Goal: Task Accomplishment & Management: Complete application form

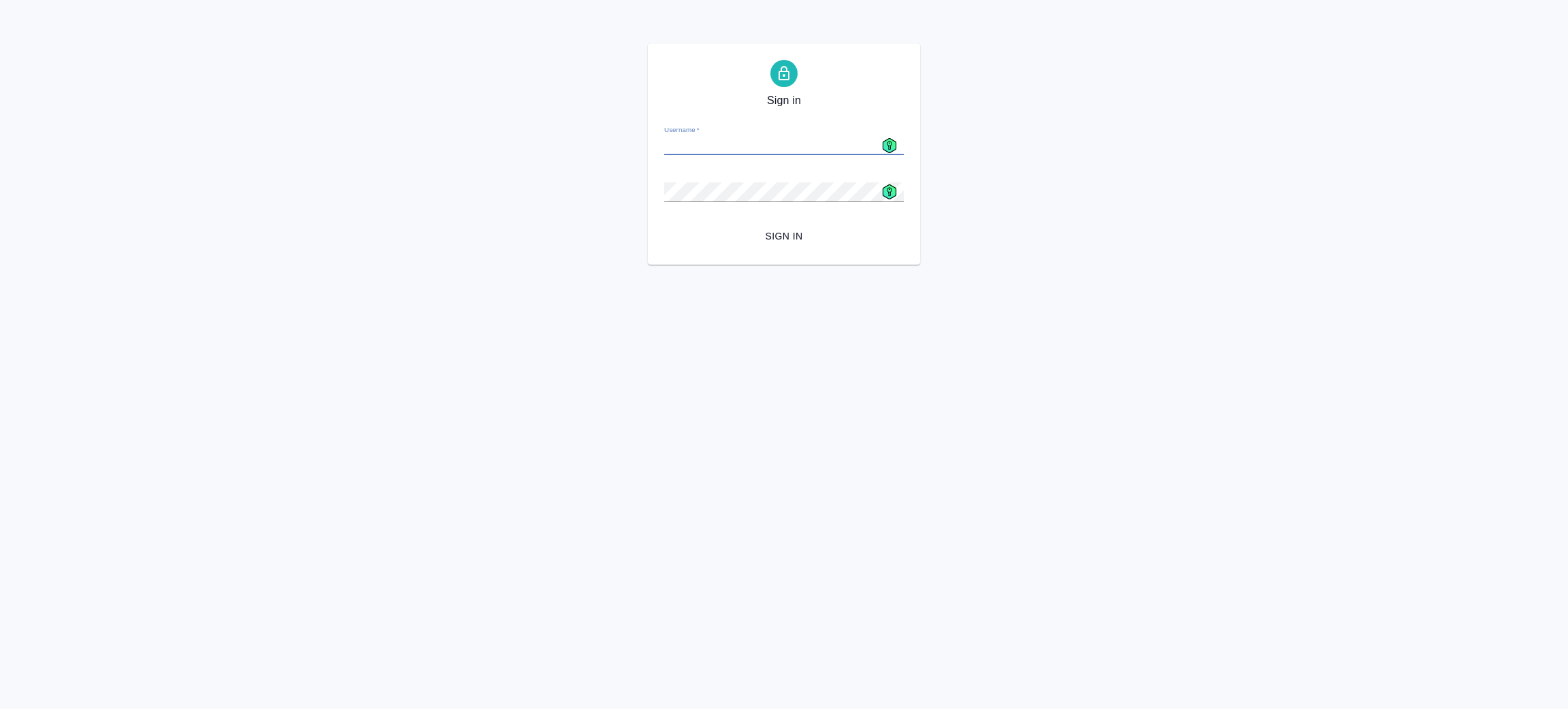
click at [718, 252] on div "Sign in Username   * Password   * urlPath   * /Order/68ccd96ad9848ea7eb46213e/d…" at bounding box center [784, 153] width 272 height 221
click at [728, 158] on form "Username   * Password   * urlPath   * /Order/68ccd96ad9848ea7eb46213e/details S…" at bounding box center [784, 181] width 240 height 134
click at [892, 142] on icon at bounding box center [889, 145] width 15 height 15
type input "a.zenkov@awatera.com"
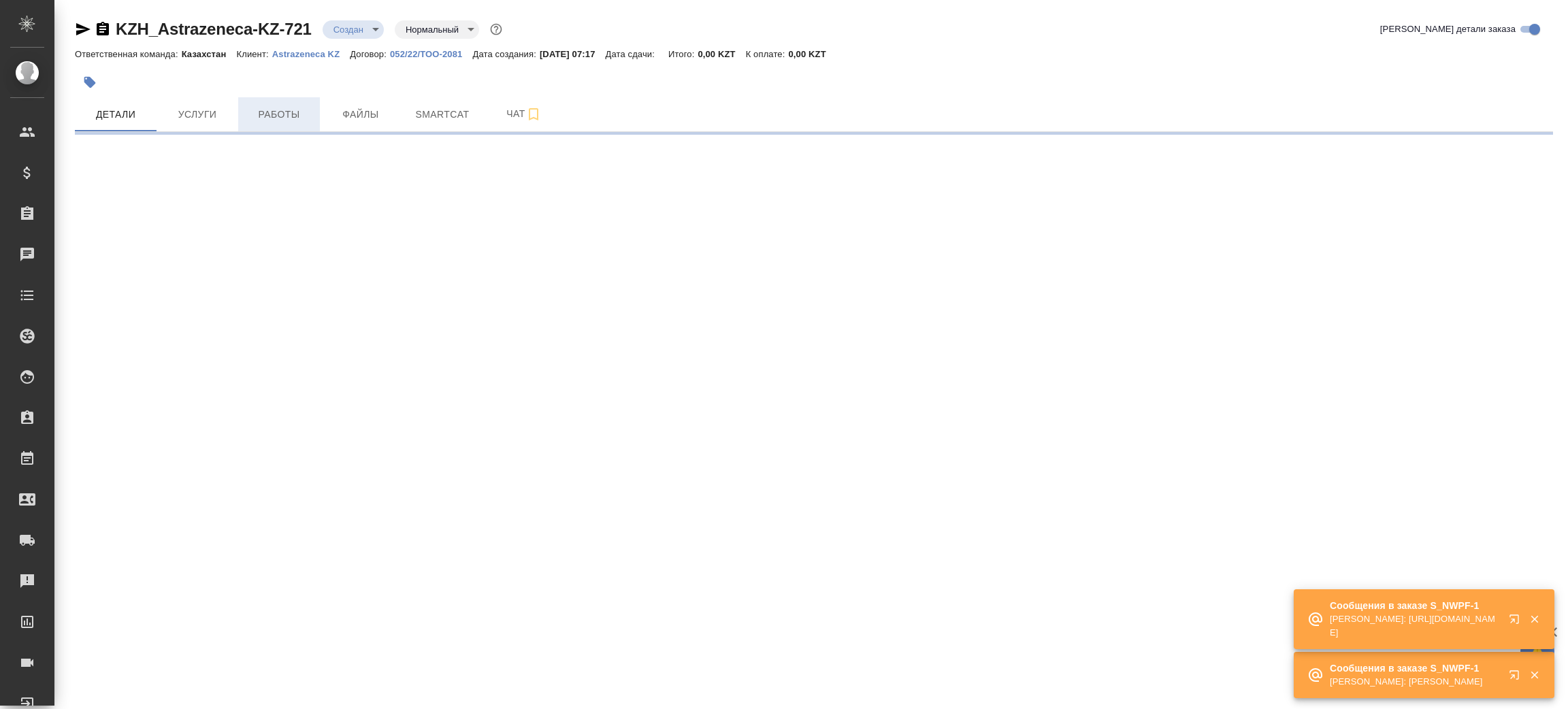
select select "RU"
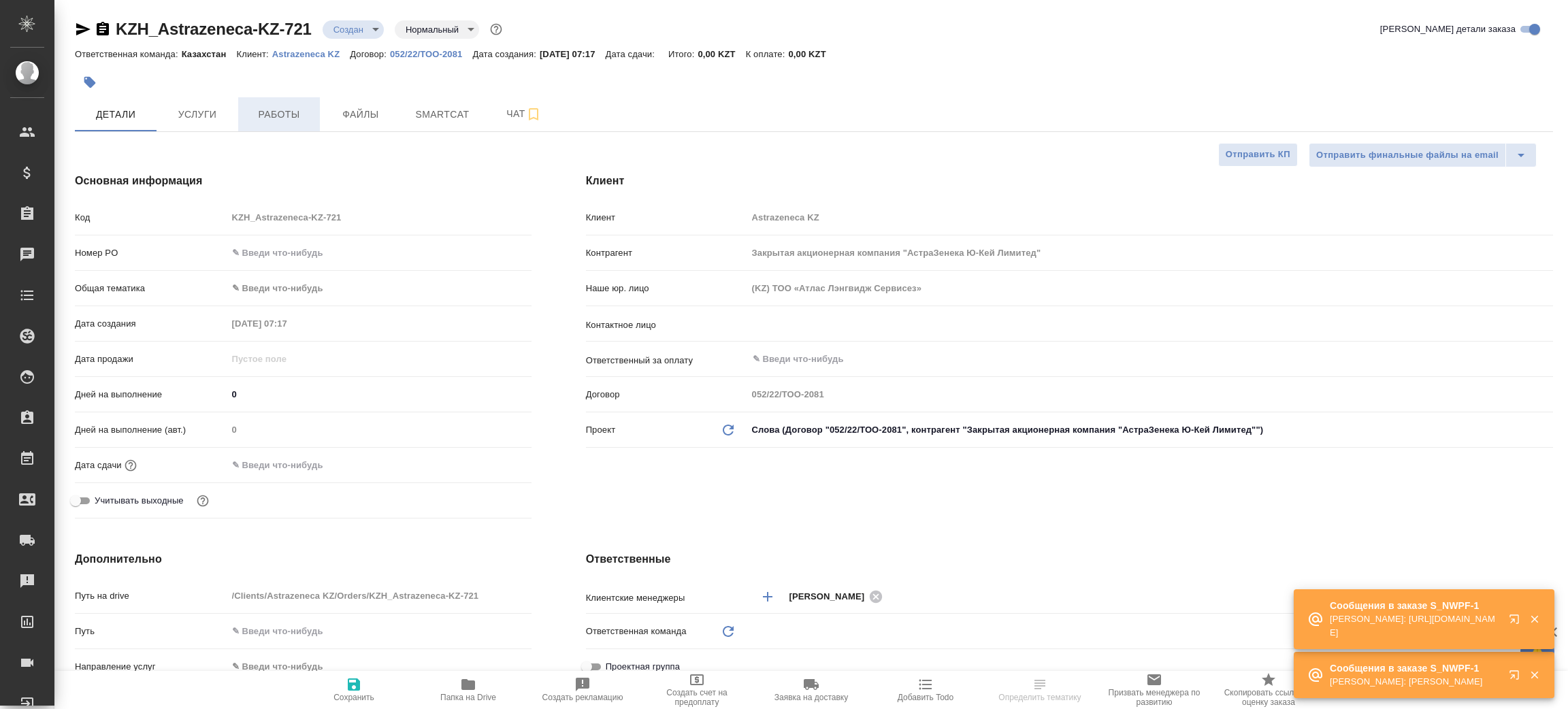
type textarea "x"
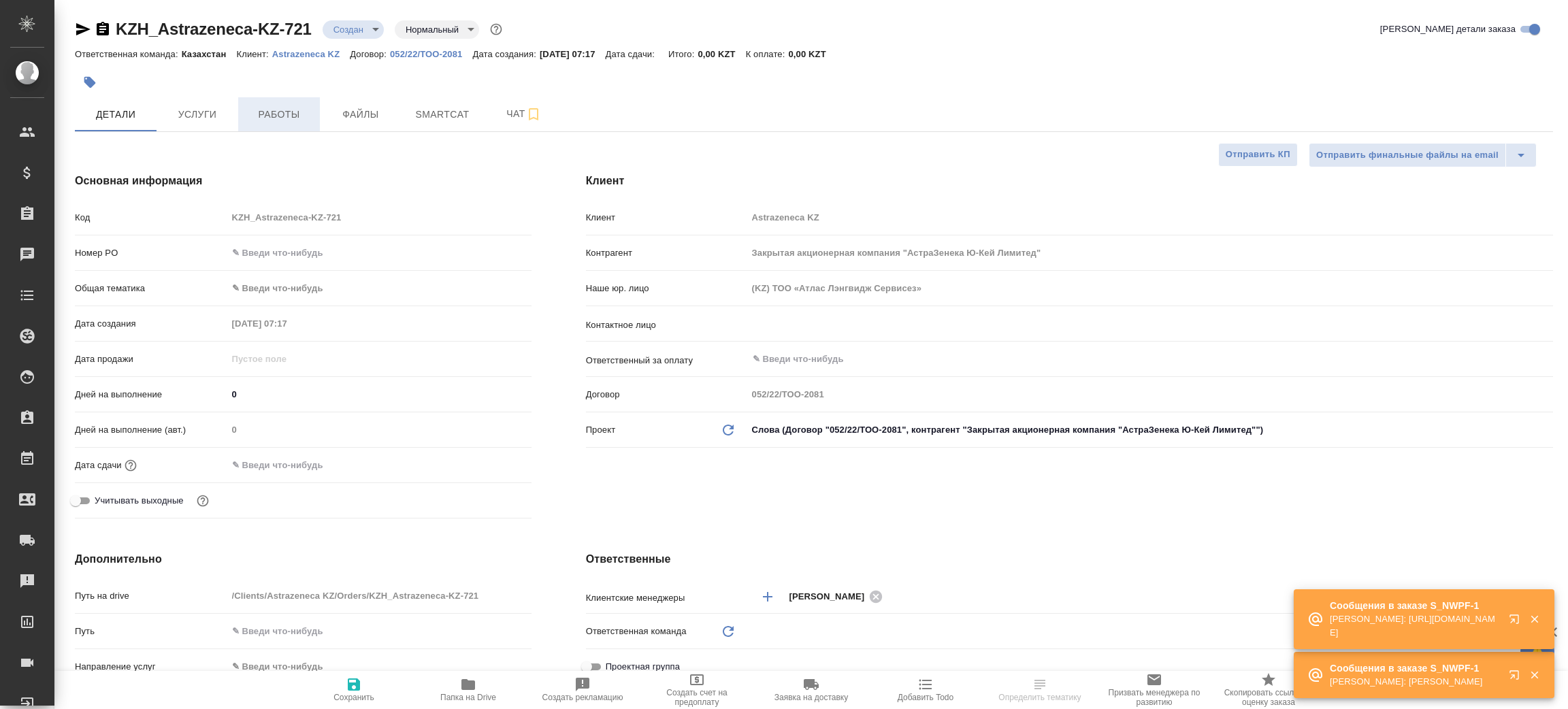
type textarea "x"
type input "[PERSON_NAME]"
click at [466, 691] on icon "button" at bounding box center [468, 684] width 17 height 17
type textarea "x"
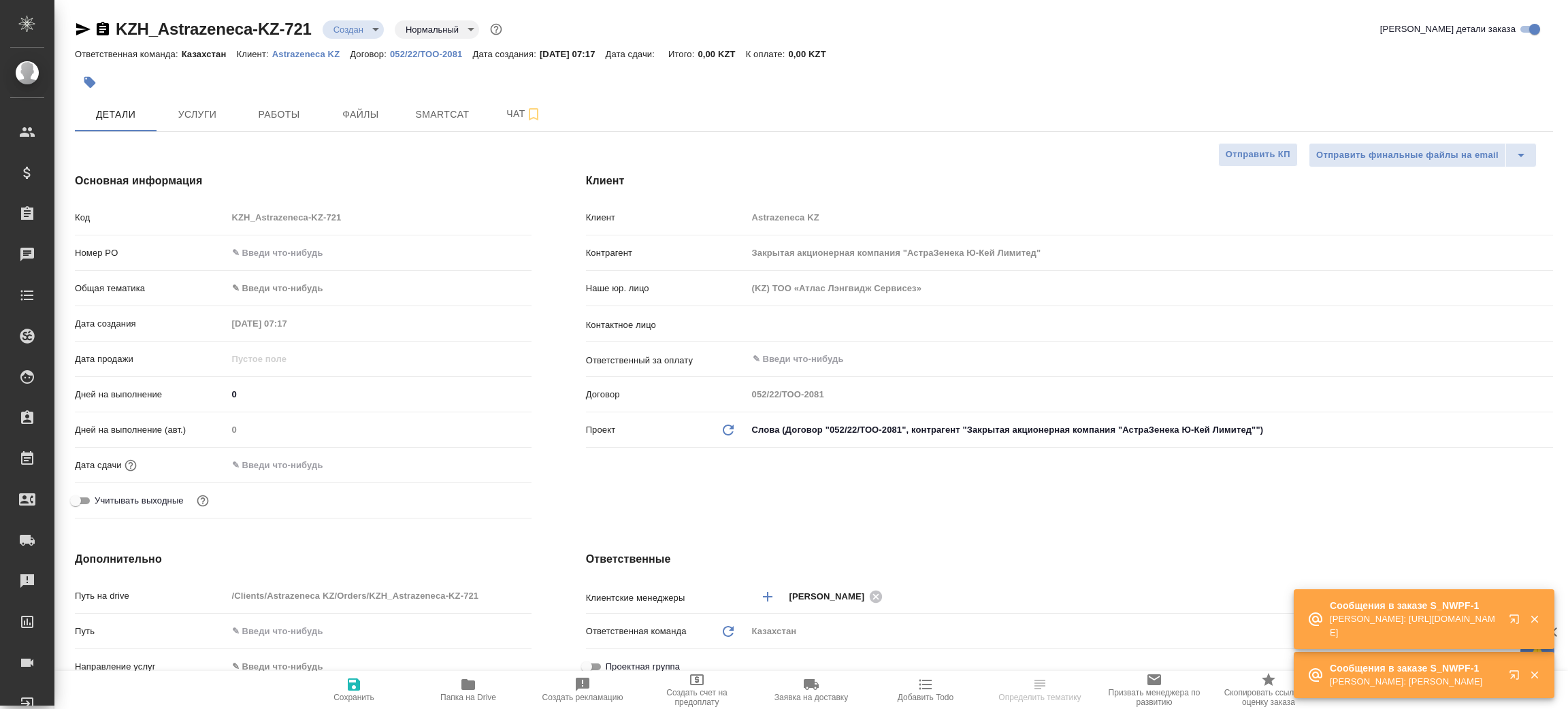
type textarea "x"
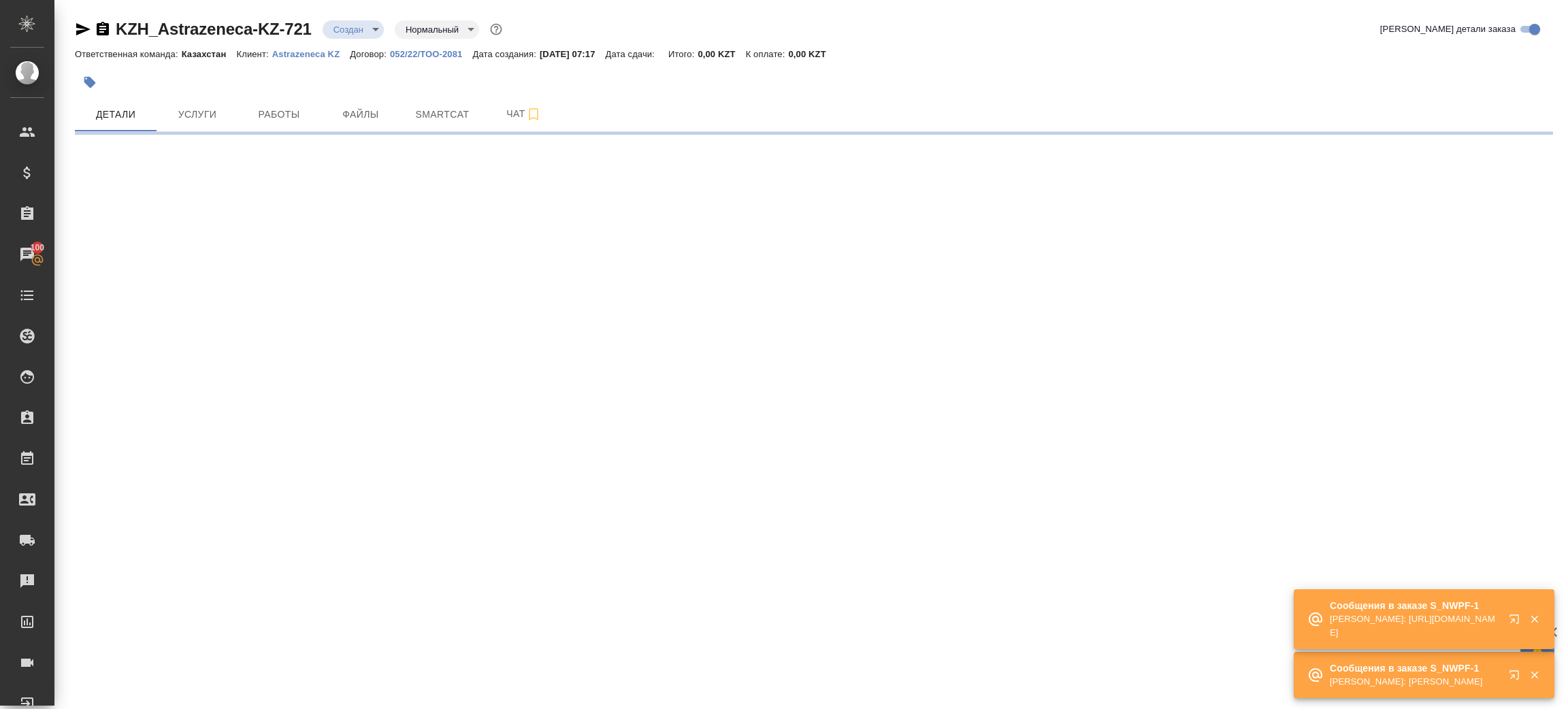
select select "RU"
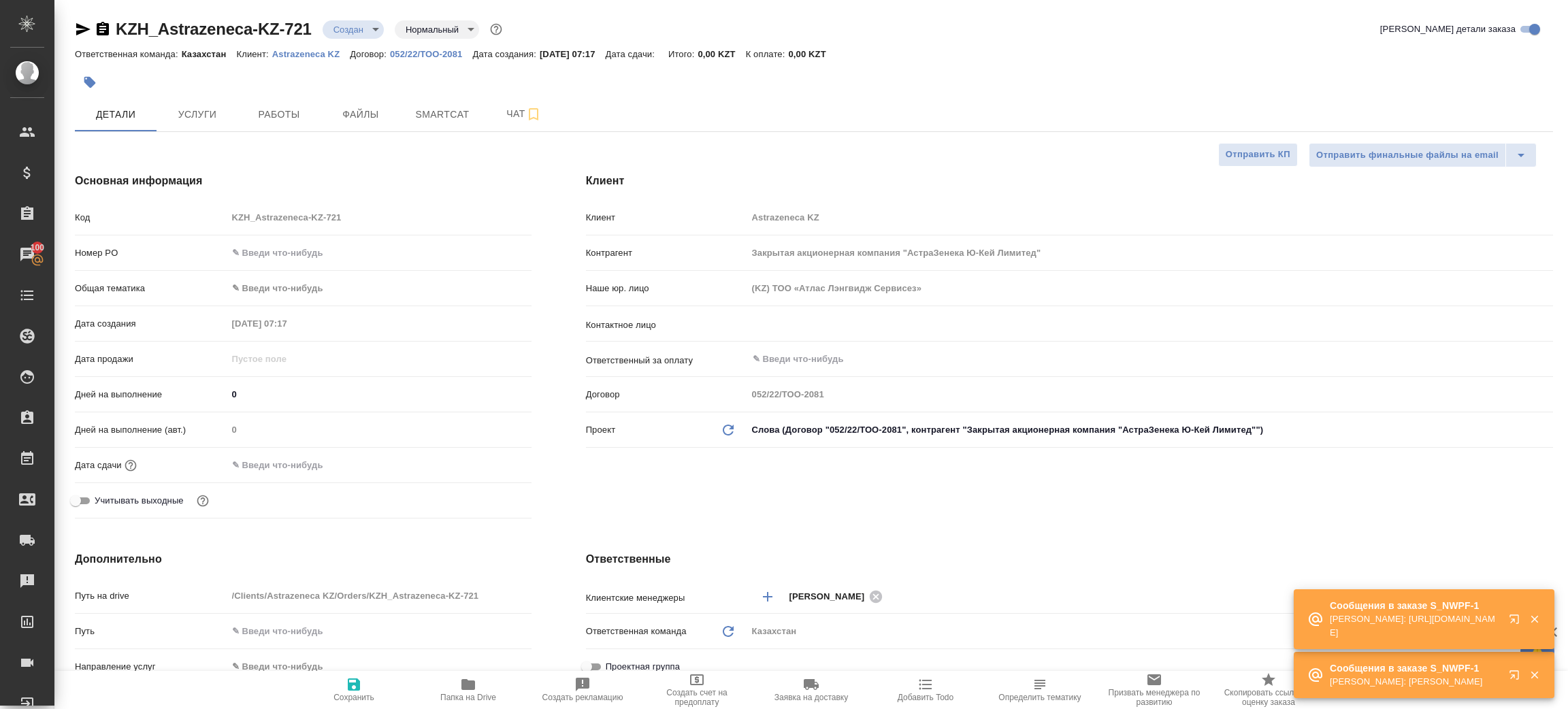
type textarea "x"
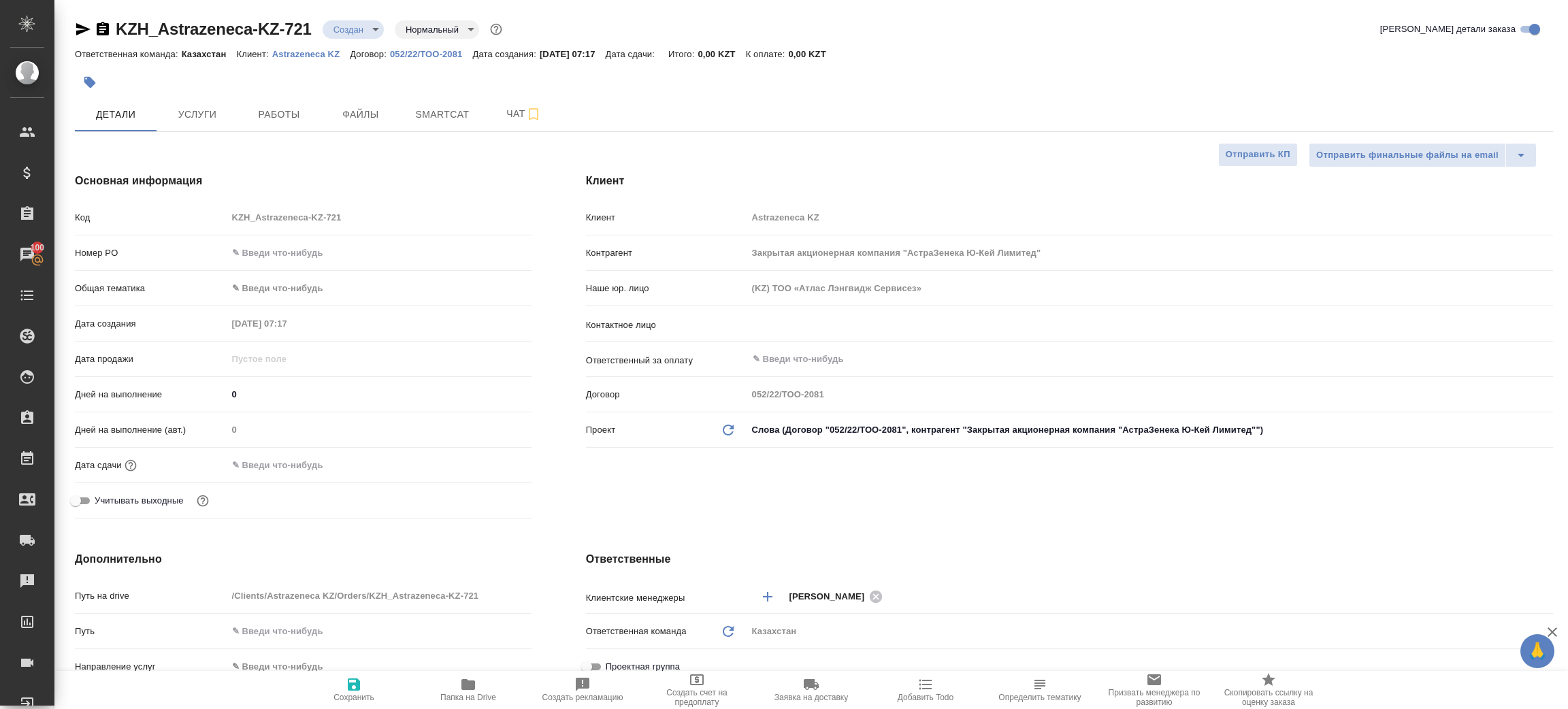
type textarea "x"
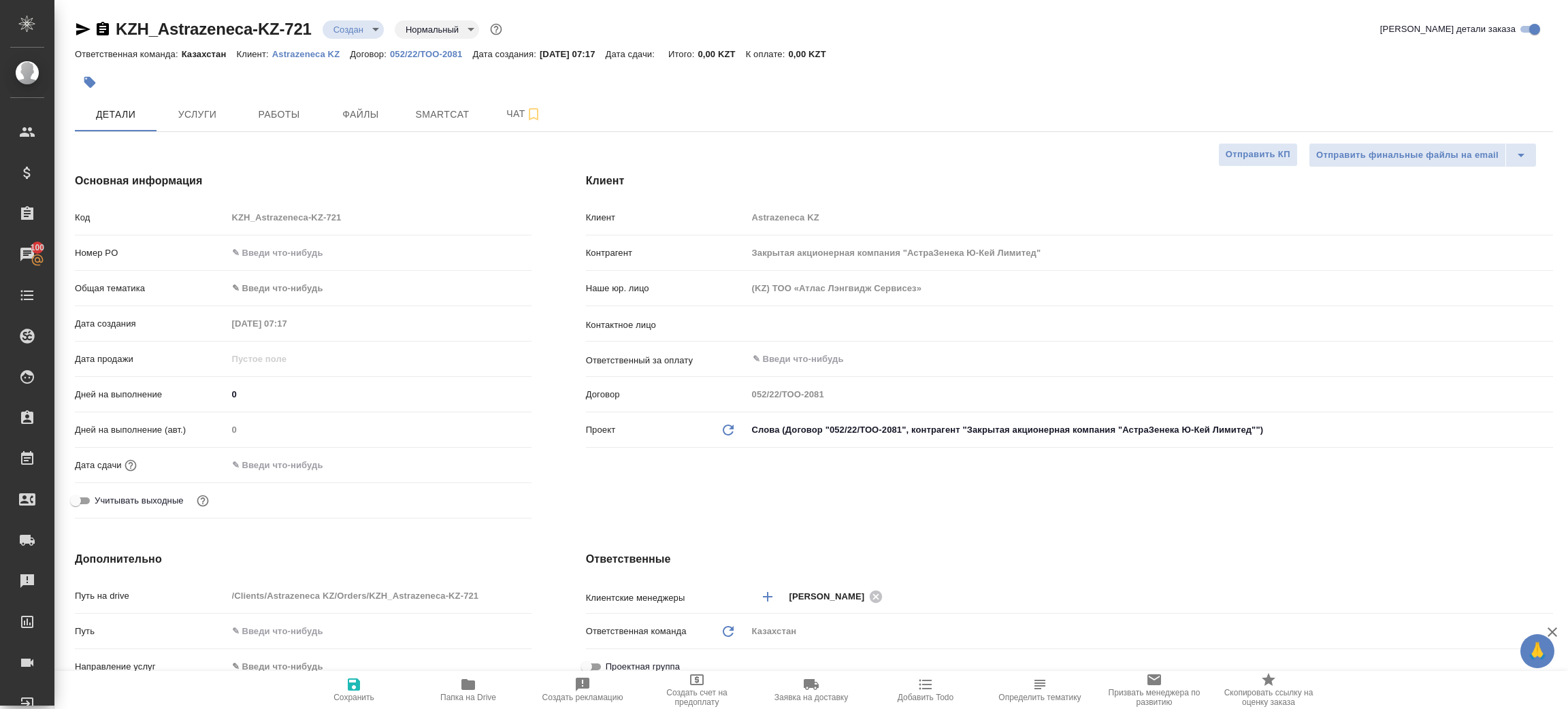
type textarea "x"
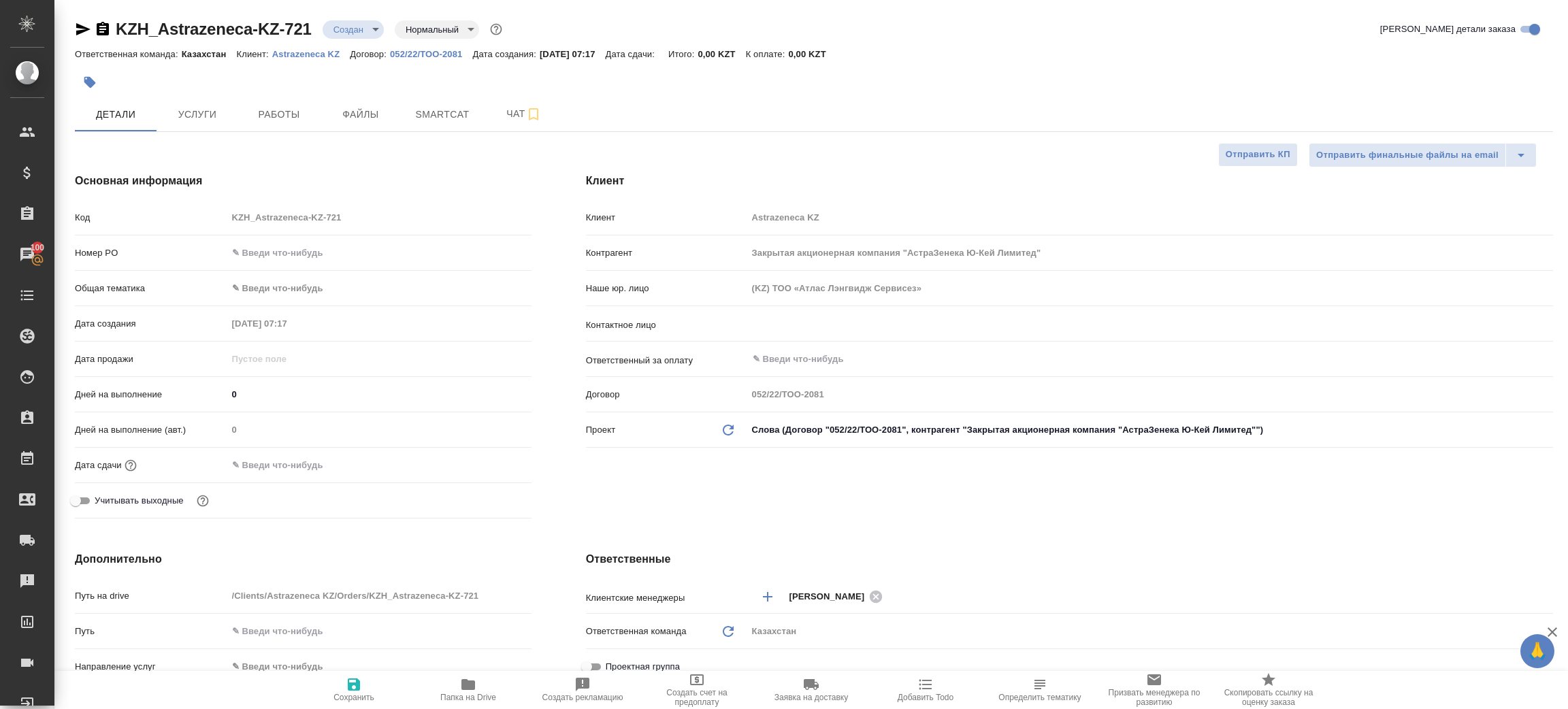
type textarea "x"
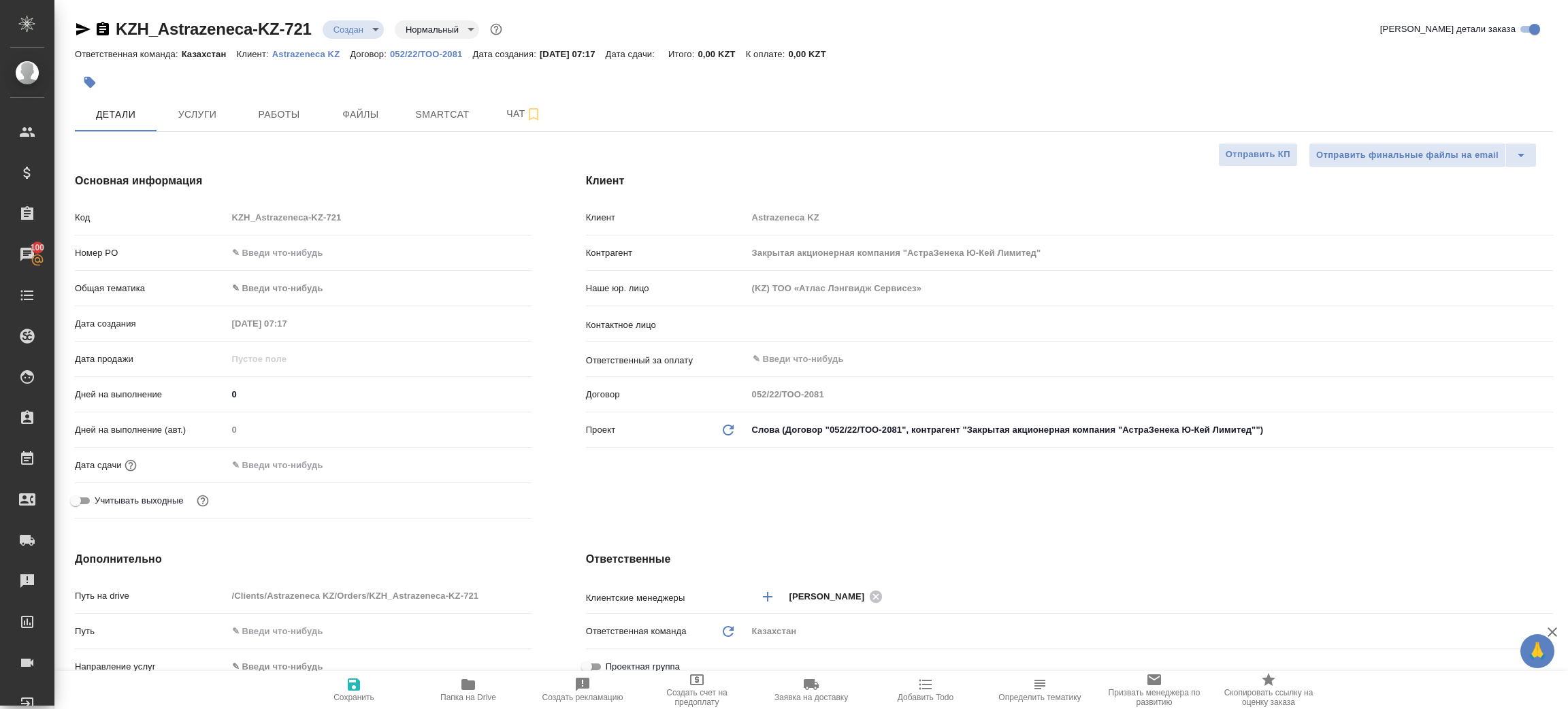
type textarea "x"
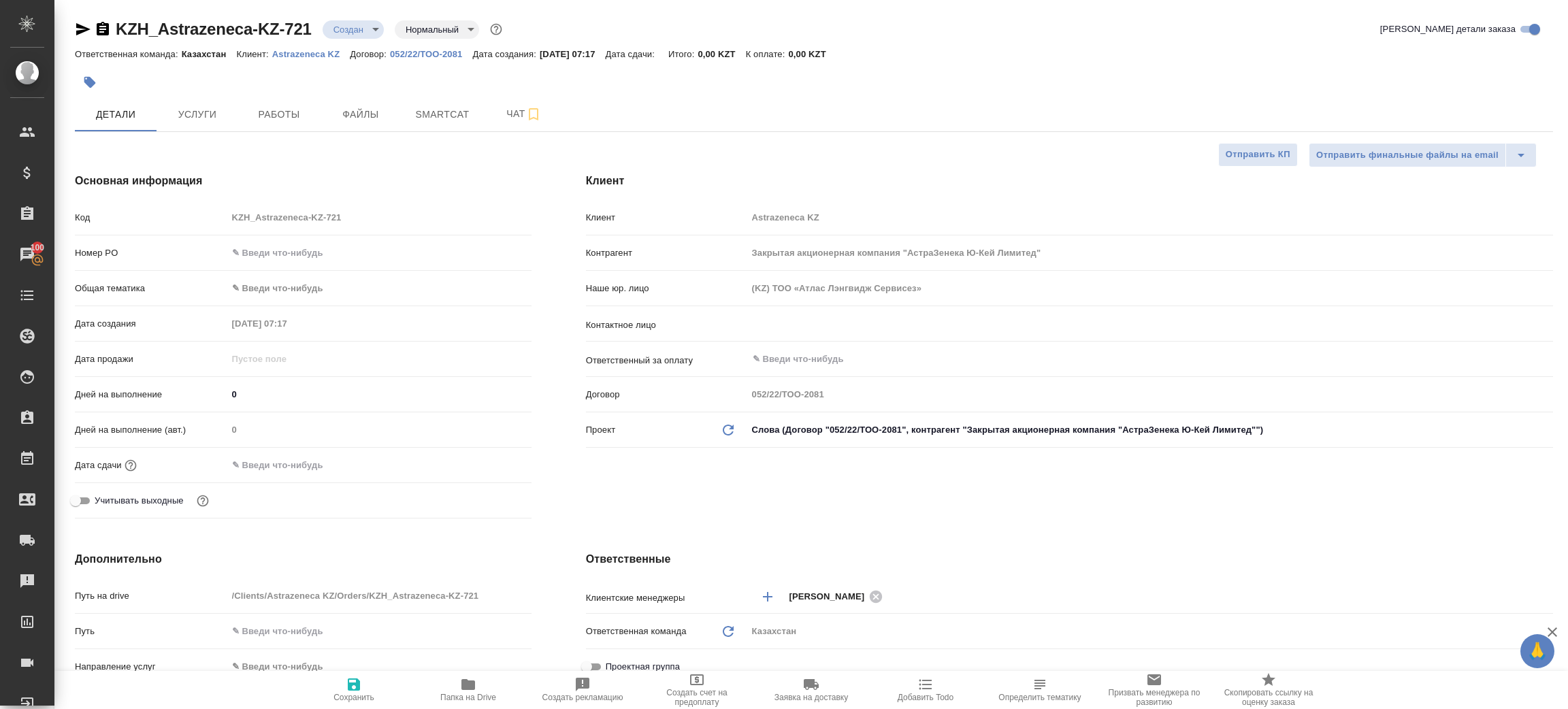
type textarea "x"
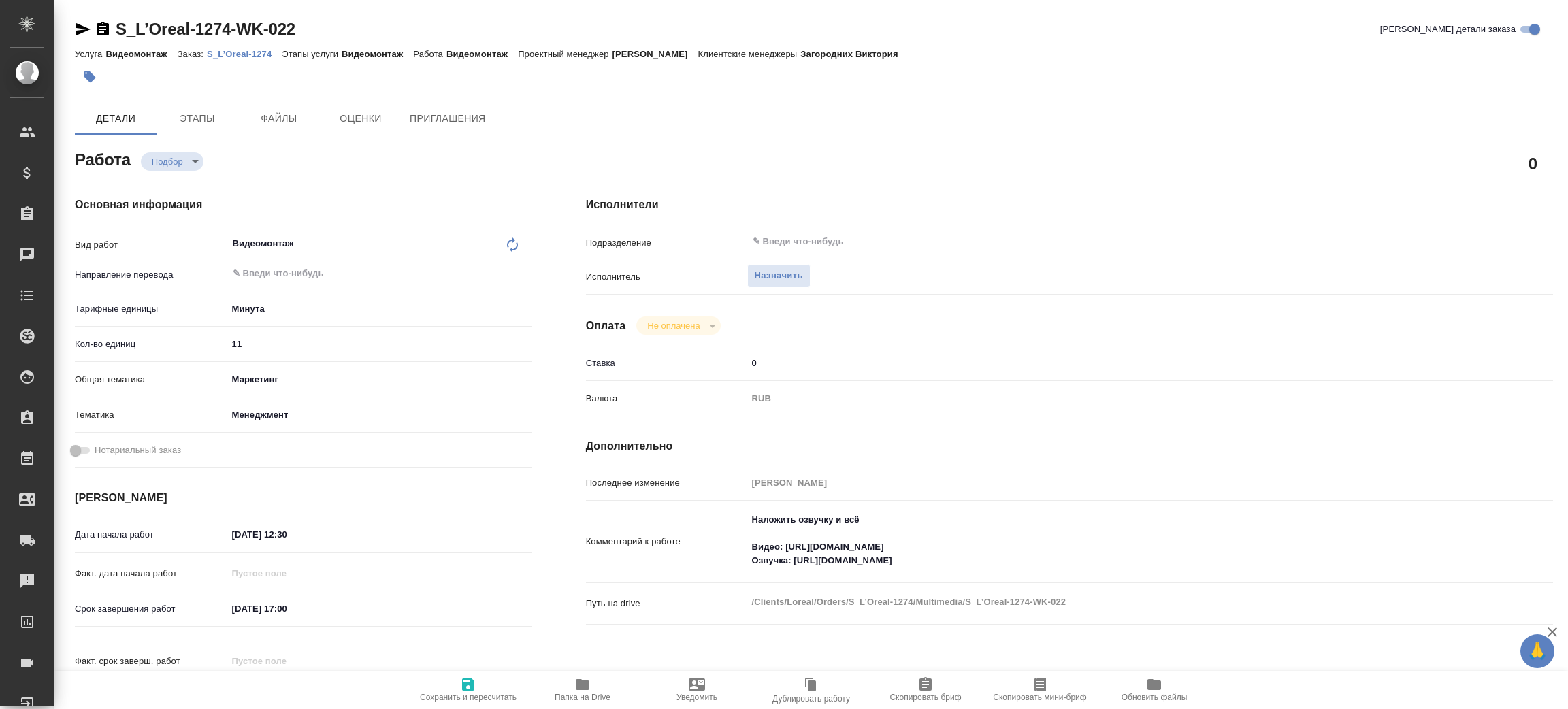
type textarea "x"
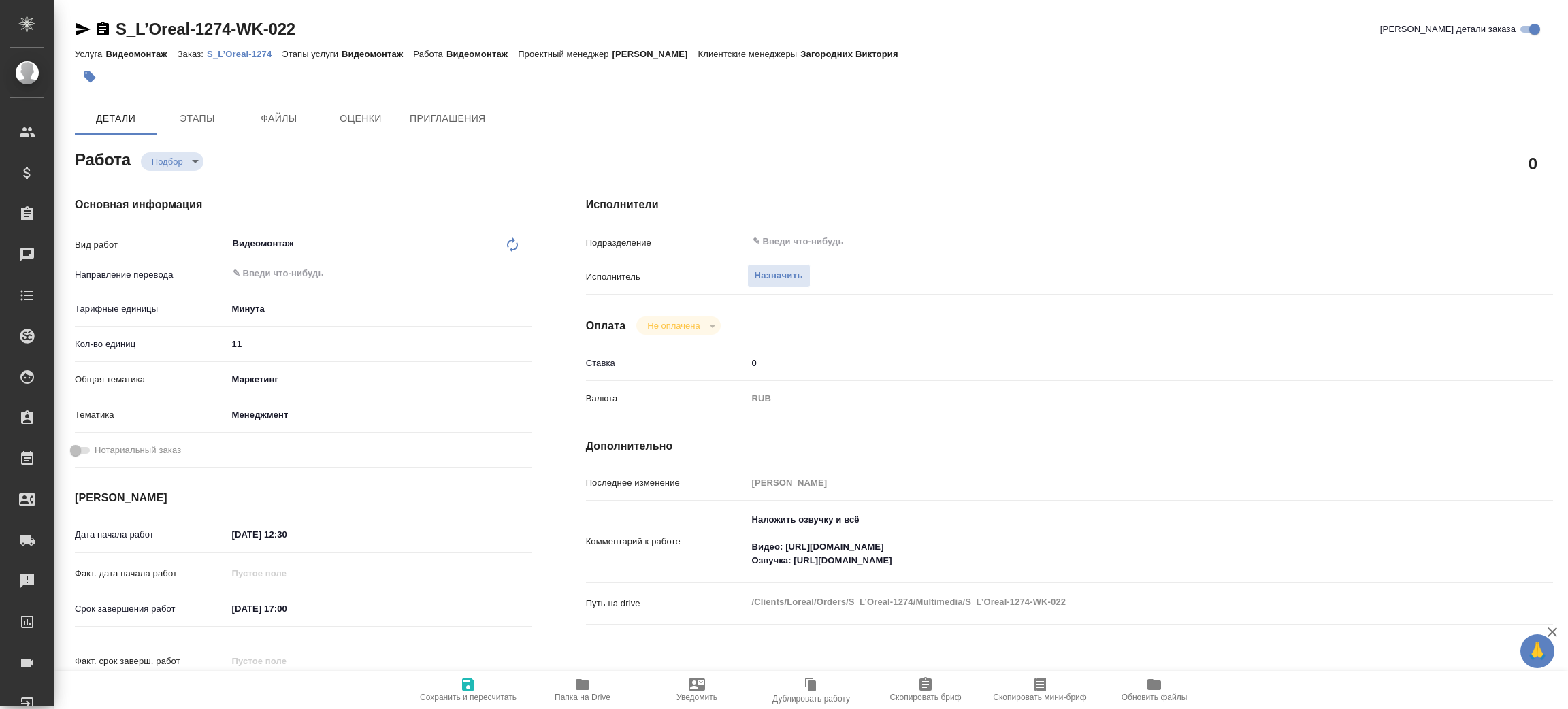
type textarea "x"
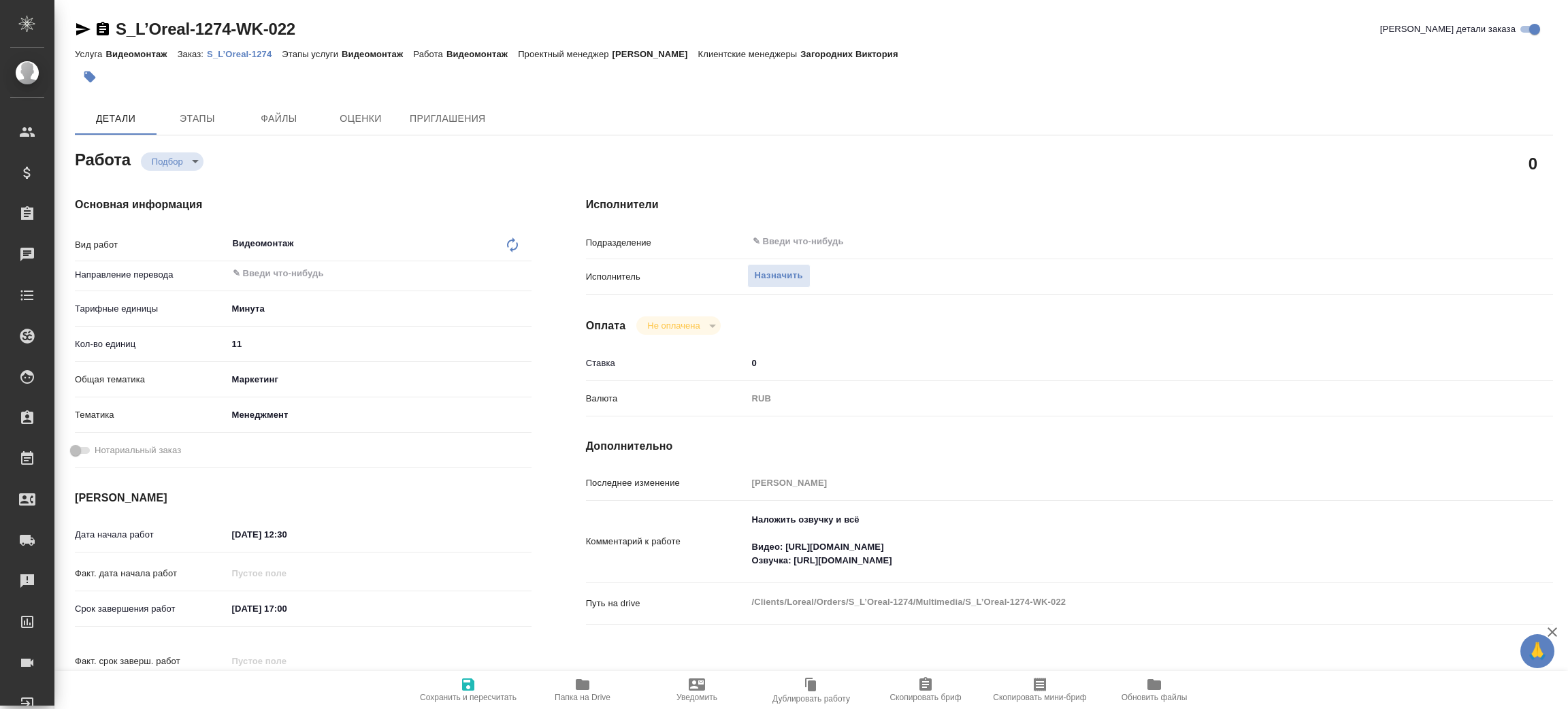
type textarea "x"
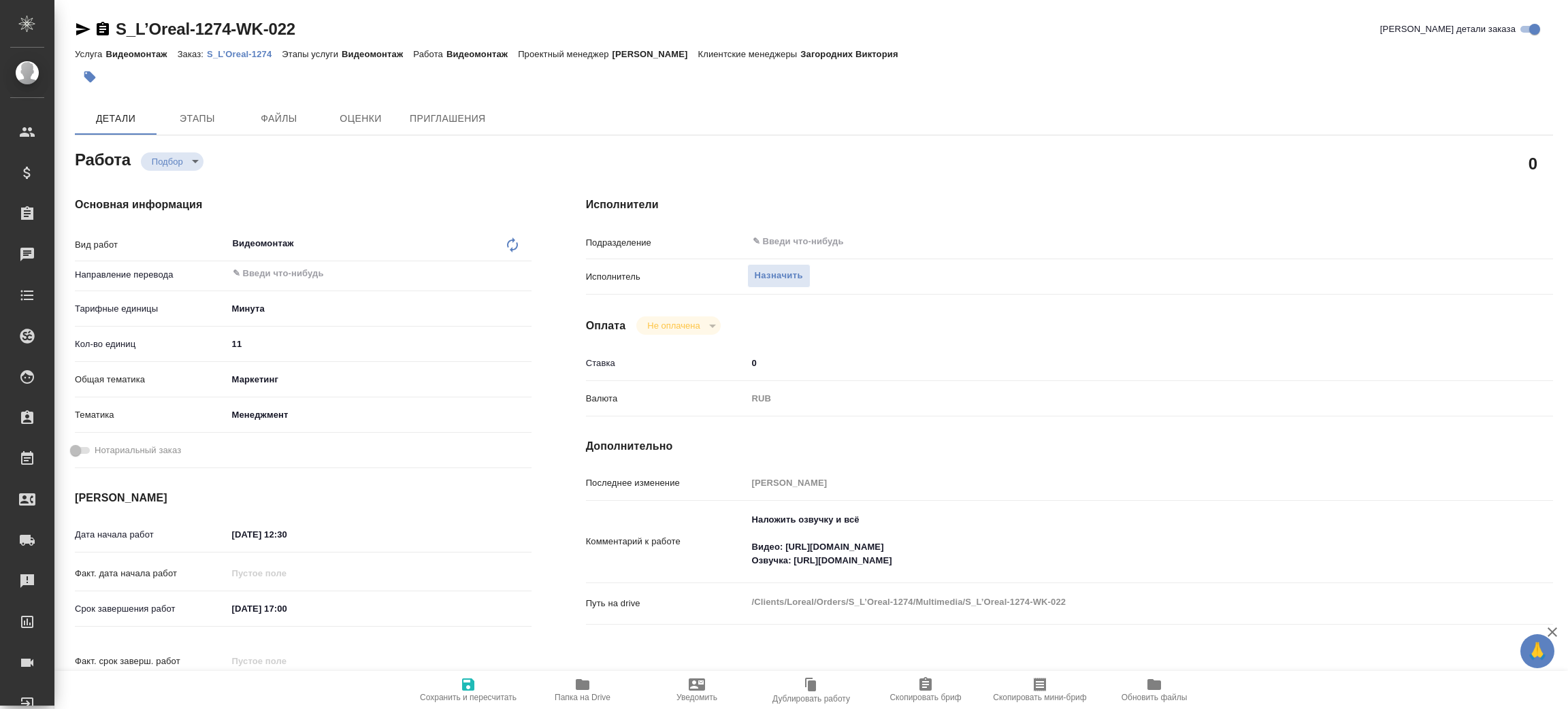
click at [573, 687] on span "Папка на Drive" at bounding box center [582, 689] width 98 height 26
type textarea "x"
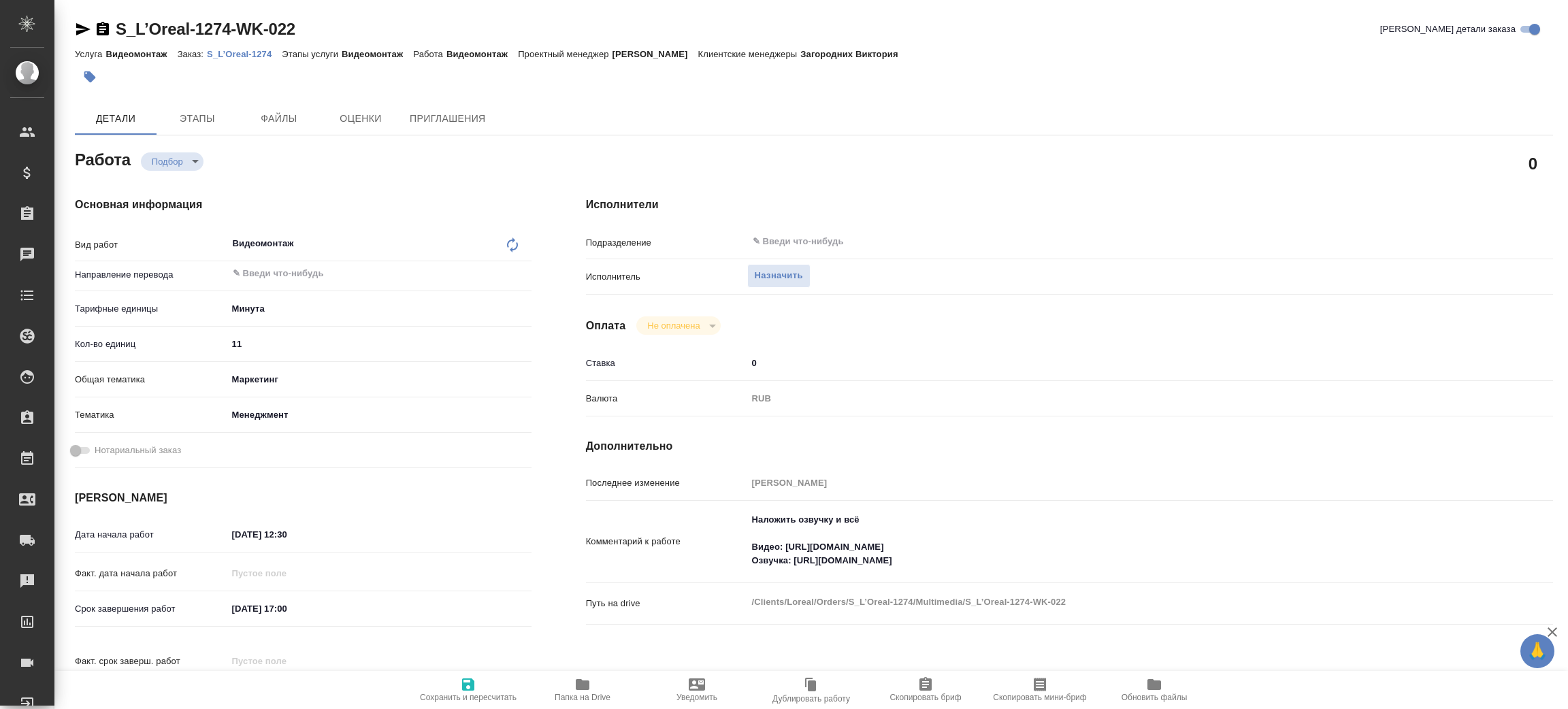
type textarea "x"
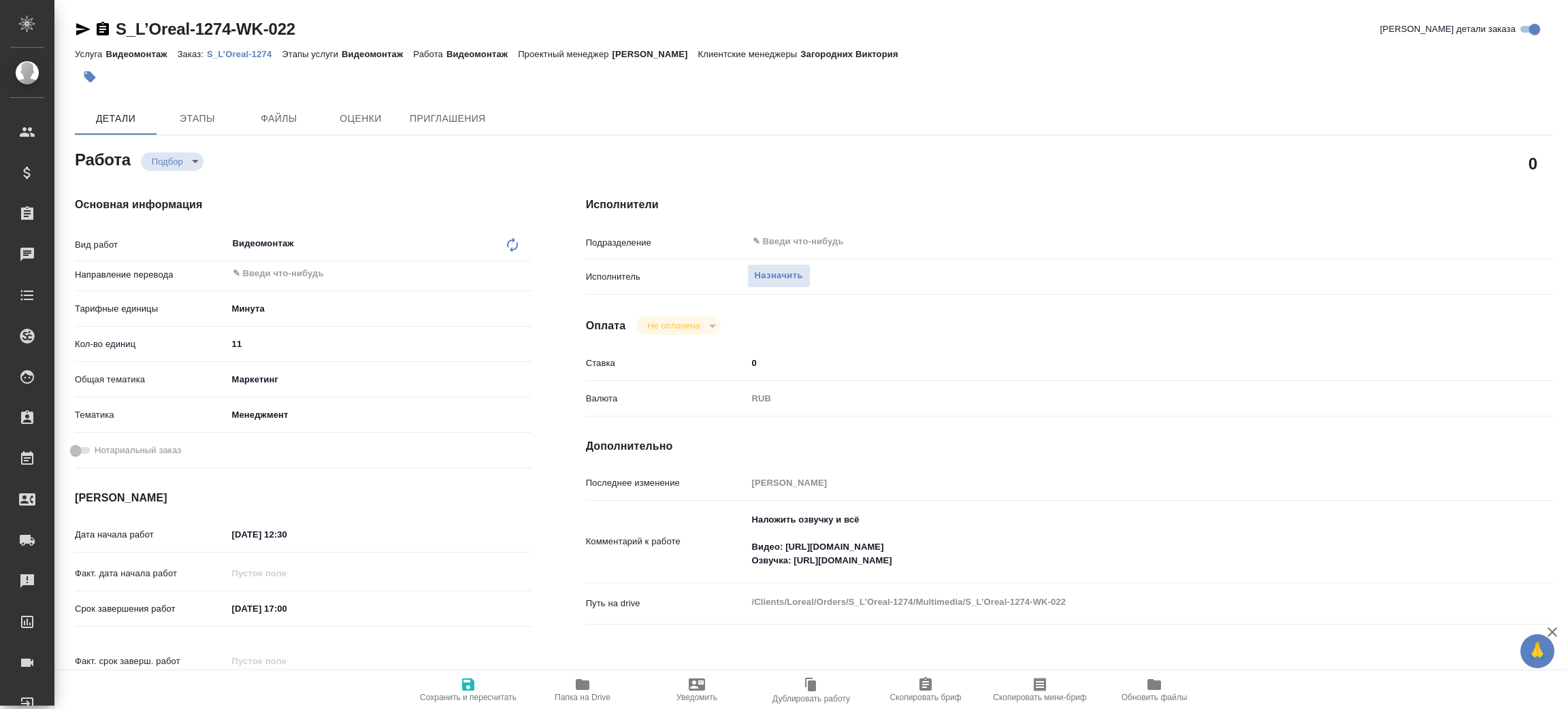
type textarea "x"
